Goal: Transaction & Acquisition: Purchase product/service

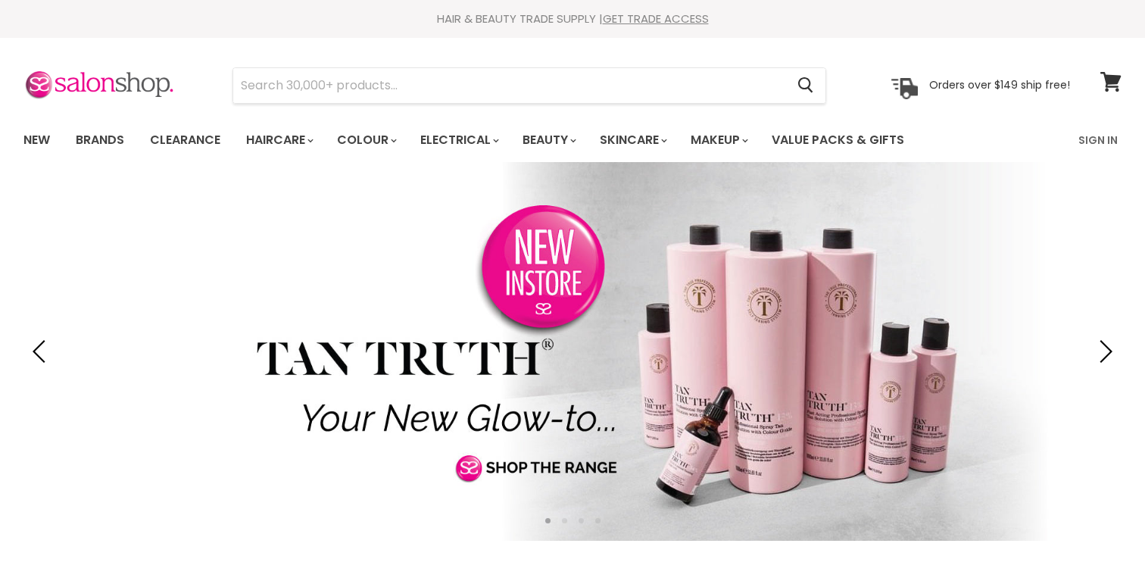
click at [39, 135] on link "New" at bounding box center [36, 140] width 49 height 32
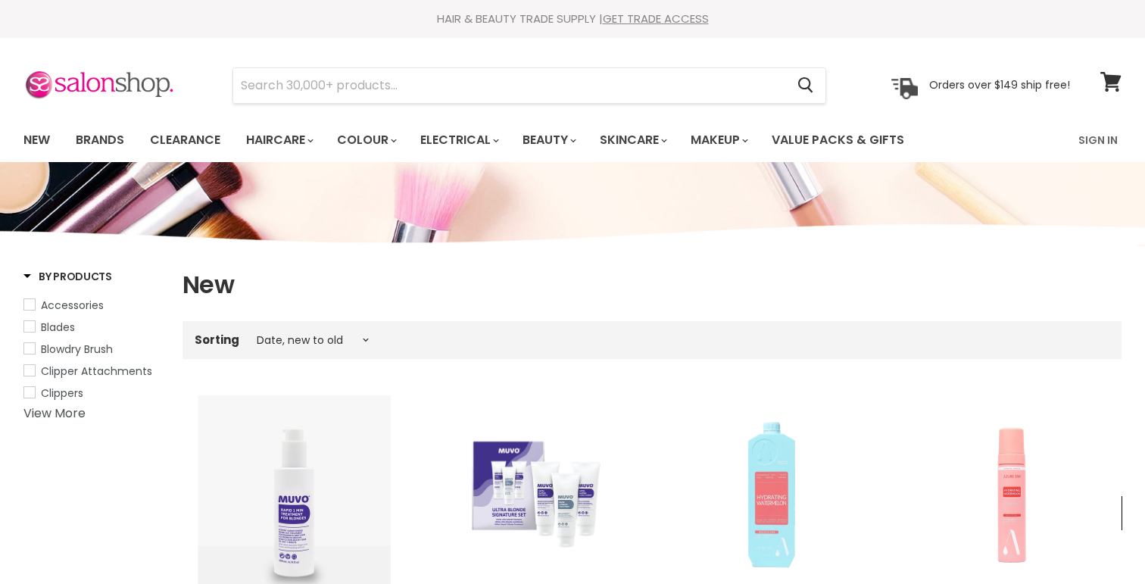
select select "created-descending"
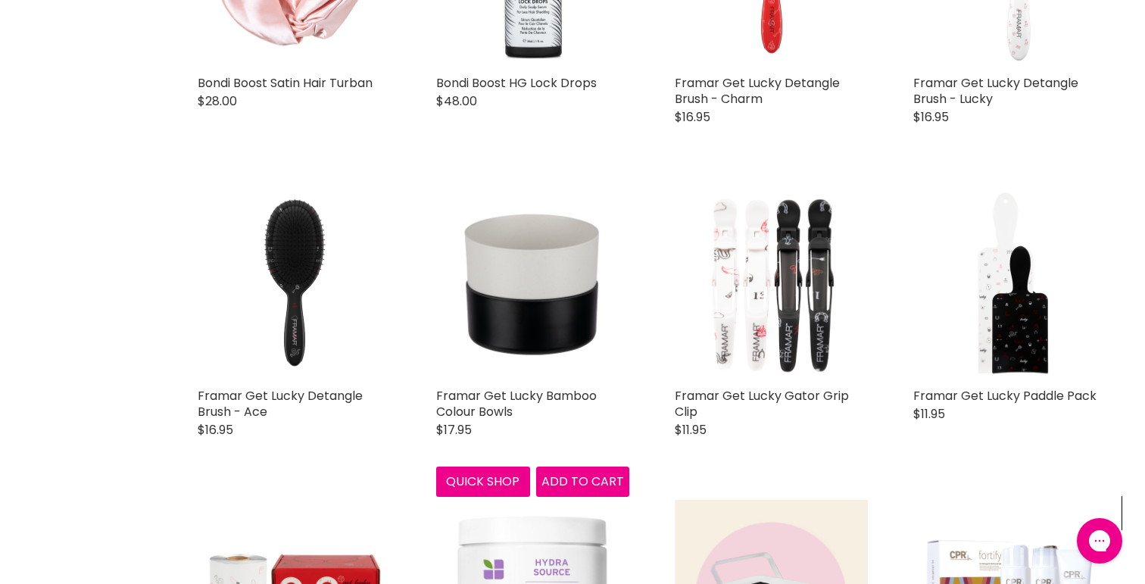
scroll to position [2434, 0]
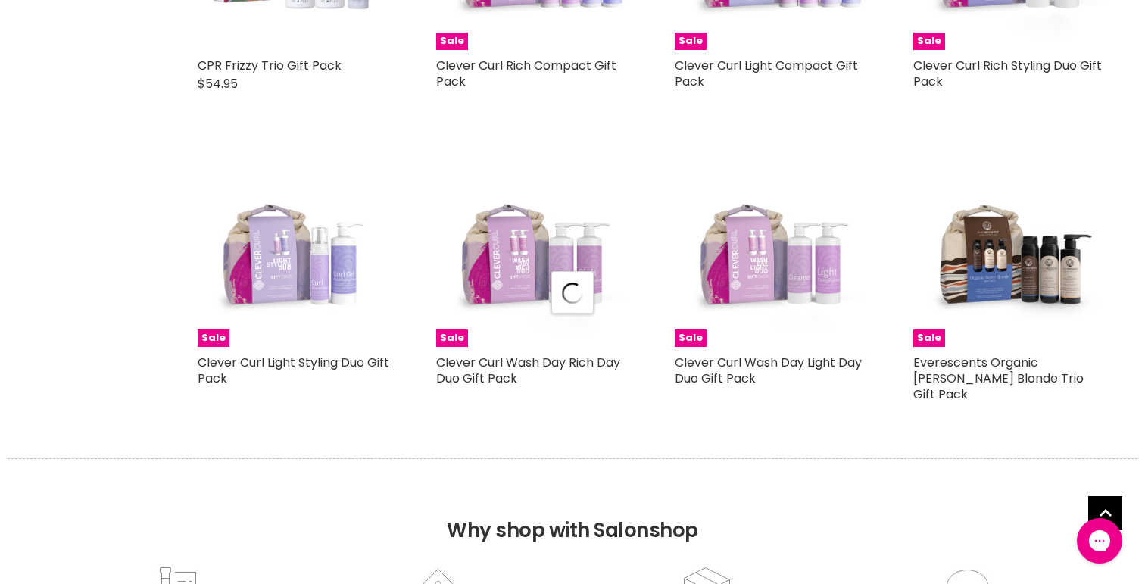
select select "created-descending"
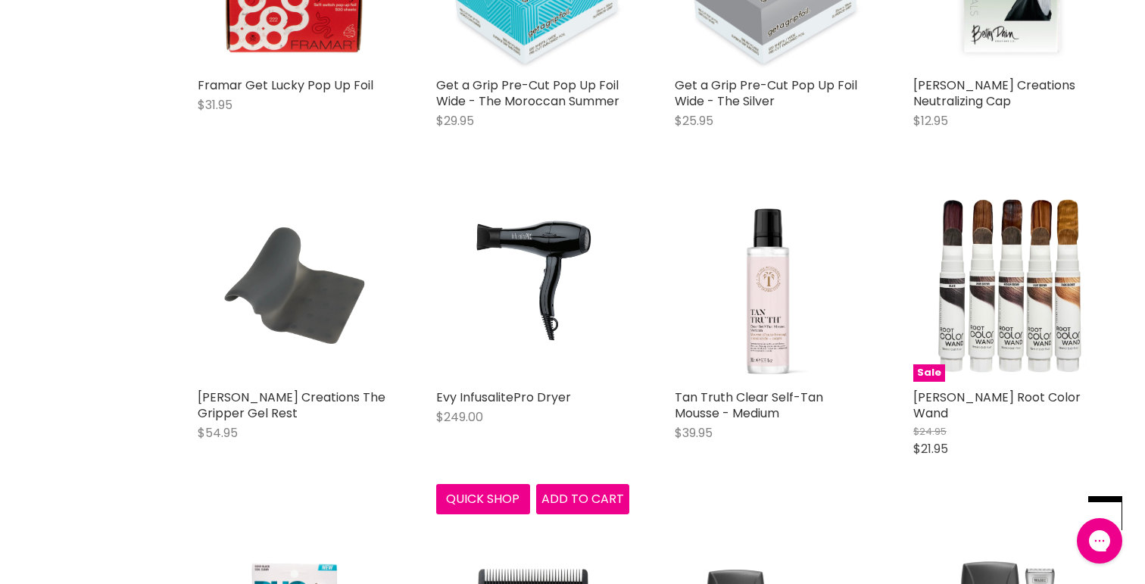
scroll to position [7104, 0]
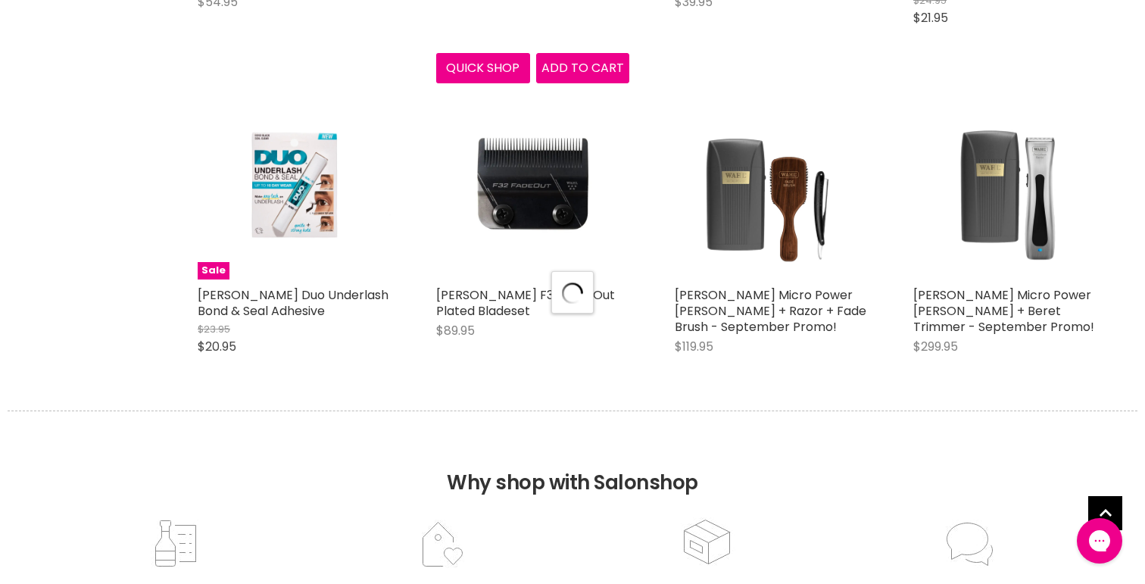
scroll to position [7533, 0]
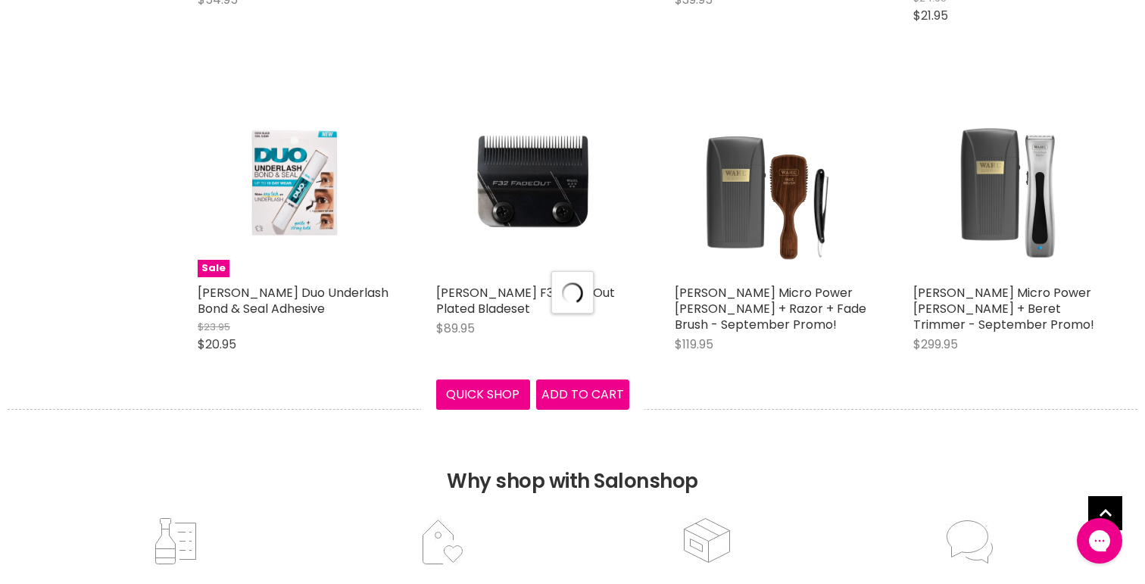
select select "created-descending"
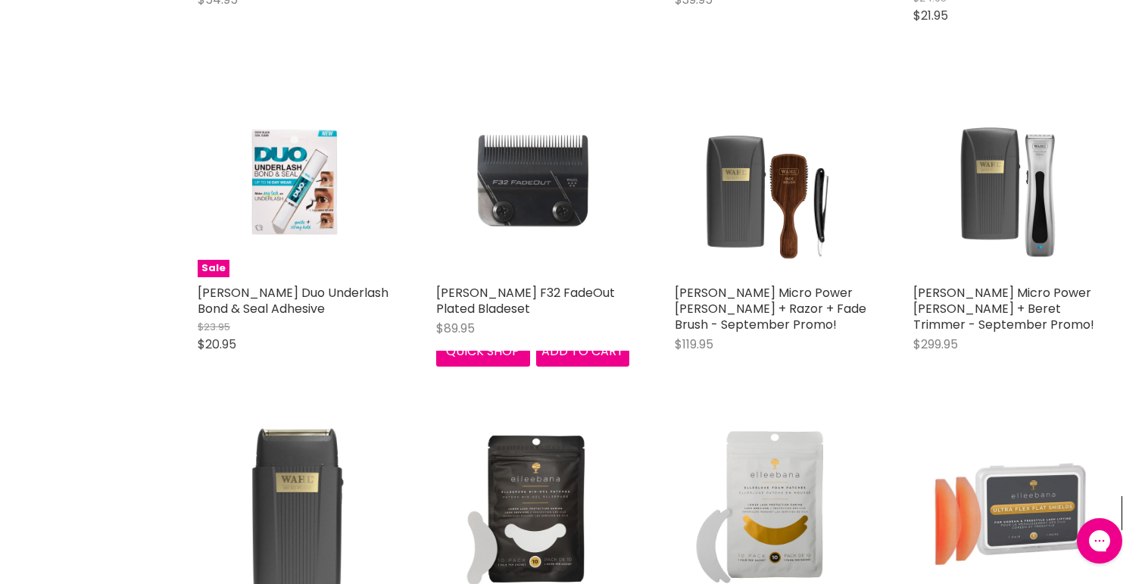
click at [540, 168] on img "Main content" at bounding box center [532, 180] width 193 height 193
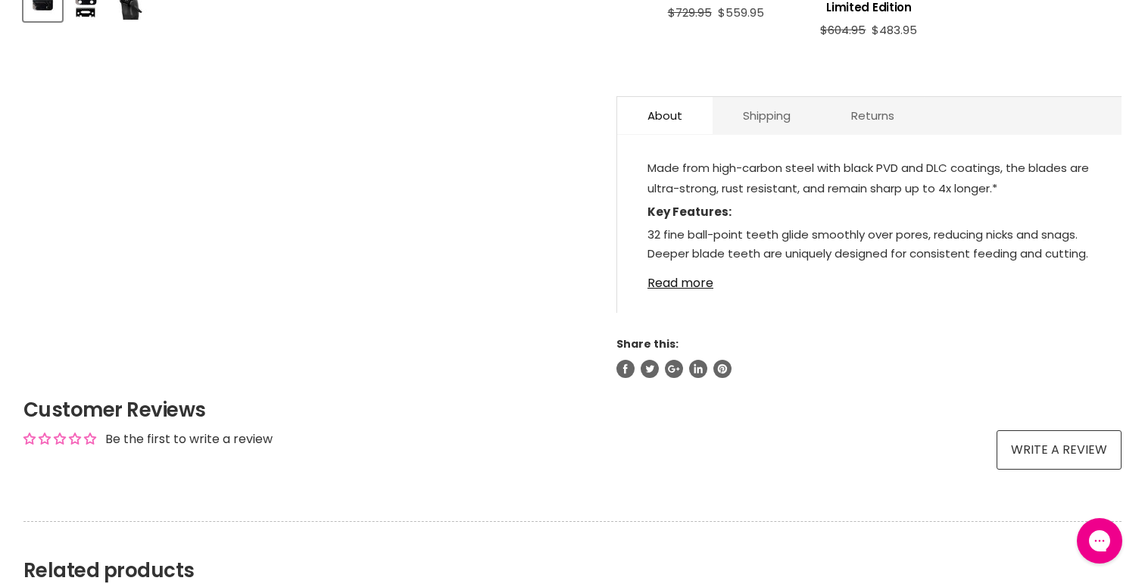
scroll to position [791, 0]
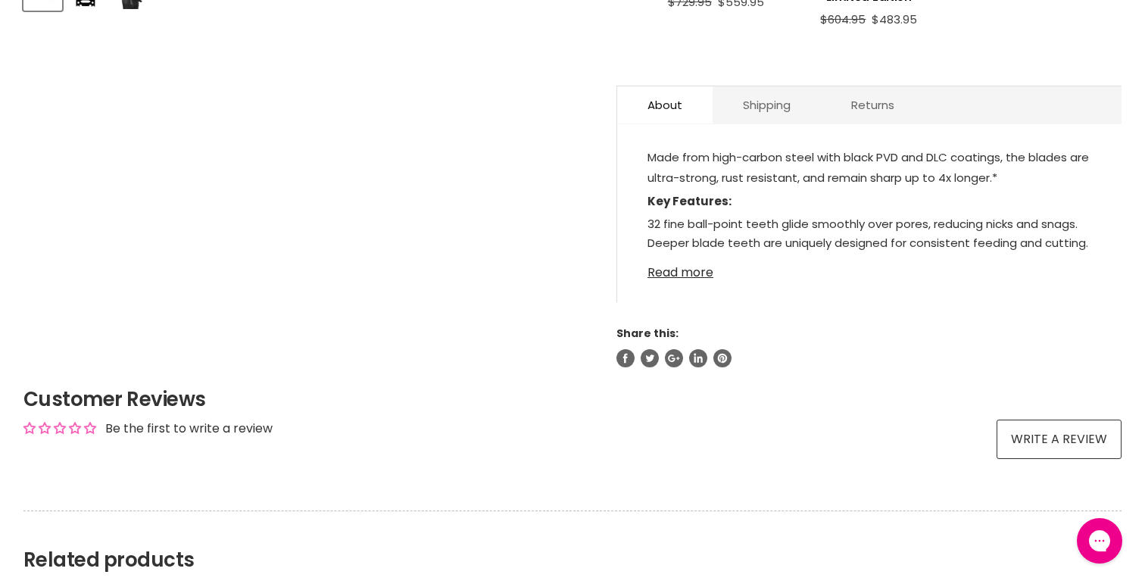
click at [667, 257] on link "Read more" at bounding box center [869, 268] width 444 height 23
